Goal: Transaction & Acquisition: Purchase product/service

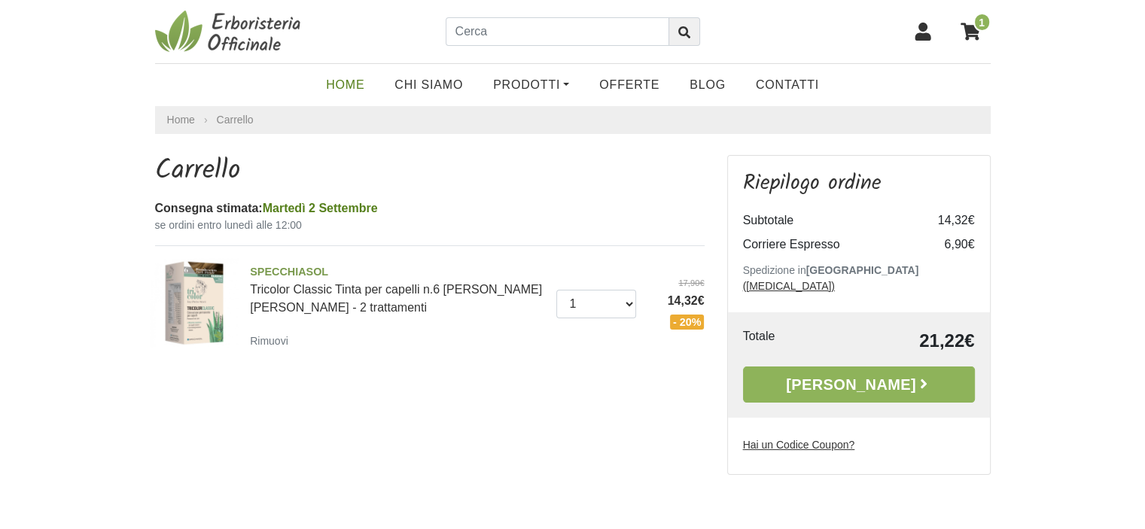
click at [358, 87] on link "Home" at bounding box center [345, 85] width 69 height 30
click at [463, 35] on input "text" at bounding box center [558, 31] width 224 height 29
type input "TRICOLOR 5"
click at [681, 36] on icon "submit" at bounding box center [684, 32] width 12 height 12
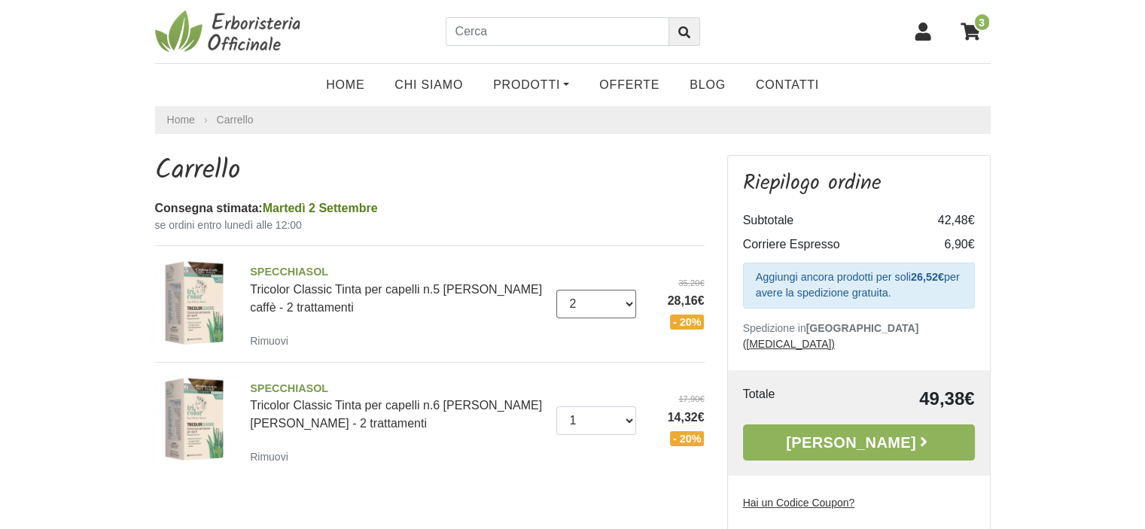
click at [629, 302] on select "0 (Rimuovi) 1 2 3" at bounding box center [596, 304] width 80 height 29
select select "3"
click at [556, 290] on select "0 (Rimuovi) 1 2 3" at bounding box center [596, 304] width 80 height 29
